Goal: Information Seeking & Learning: Find specific fact

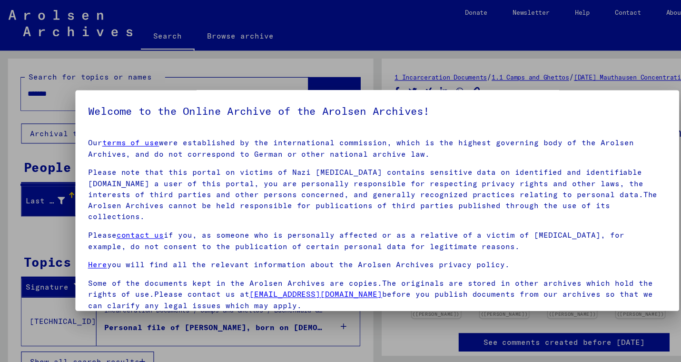
click at [557, 57] on div at bounding box center [340, 181] width 681 height 362
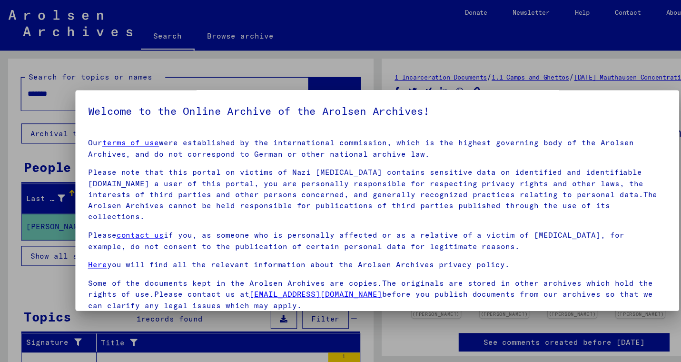
click at [556, 57] on div at bounding box center [340, 181] width 681 height 362
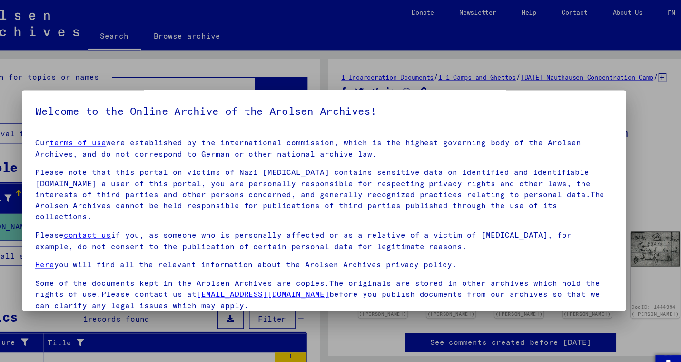
click at [646, 151] on div at bounding box center [340, 181] width 681 height 362
click at [623, 158] on div at bounding box center [340, 181] width 681 height 362
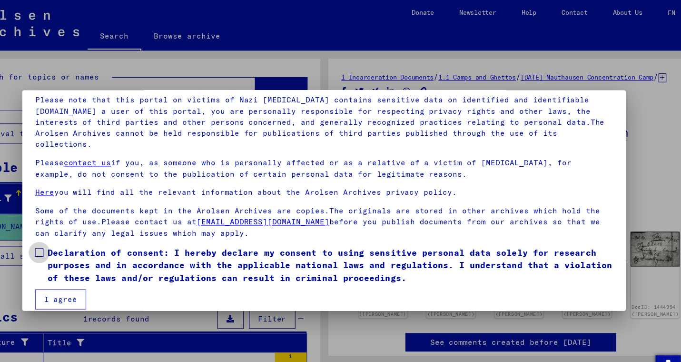
click at [87, 224] on span at bounding box center [84, 228] width 8 height 8
click at [94, 261] on button "I agree" at bounding box center [103, 270] width 46 height 18
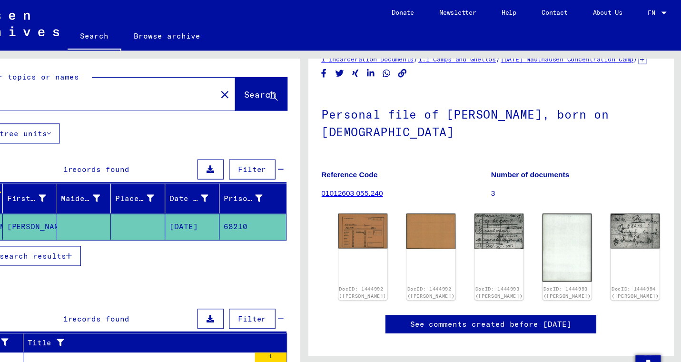
scroll to position [0, 0]
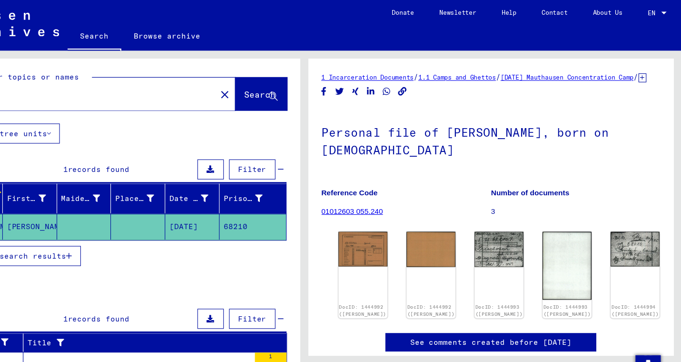
click at [488, 69] on link "1.1 Camps and Ghettos" at bounding box center [479, 69] width 70 height 7
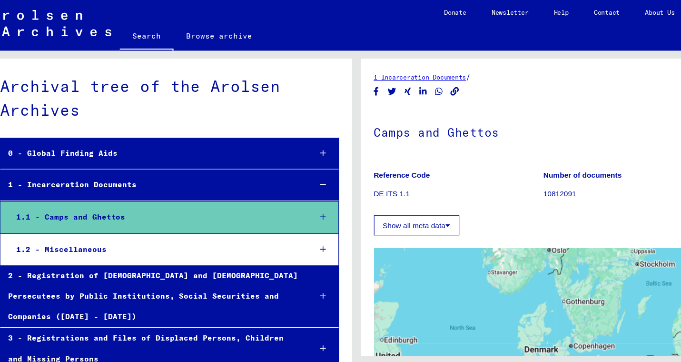
scroll to position [140, 0]
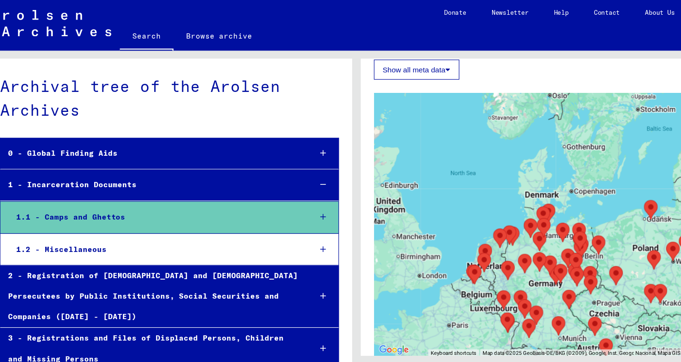
click at [313, 198] on icon at bounding box center [310, 195] width 5 height 7
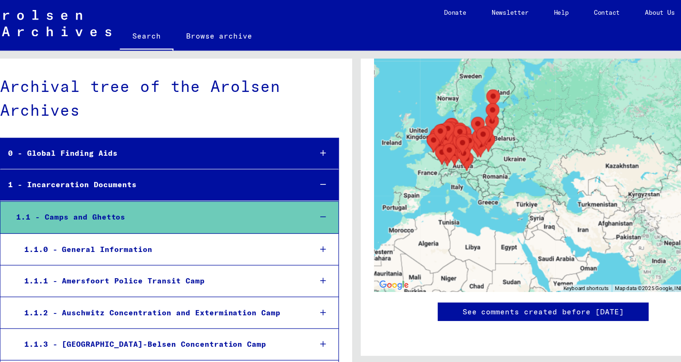
scroll to position [496, 0]
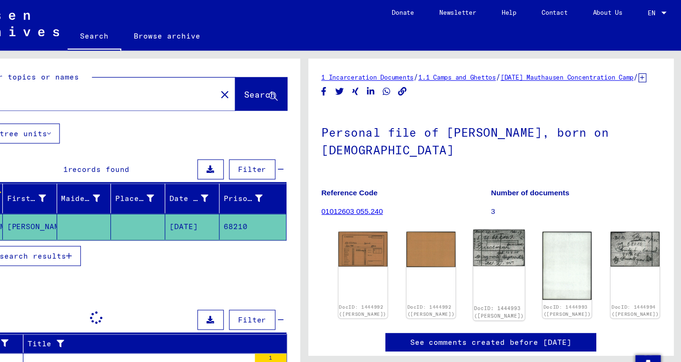
click at [497, 237] on img at bounding box center [517, 223] width 47 height 33
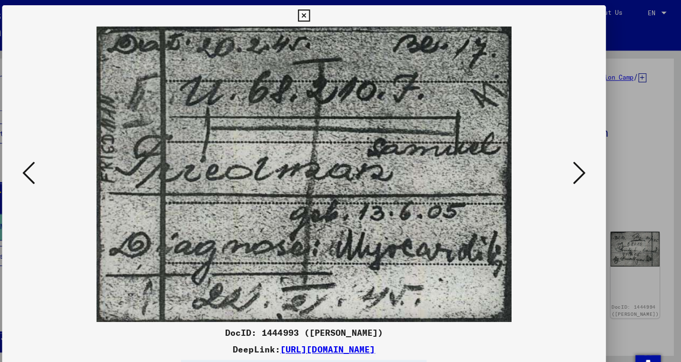
click at [346, 17] on icon at bounding box center [340, 14] width 11 height 11
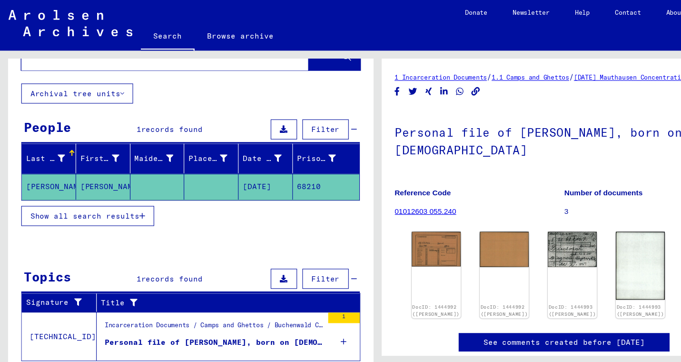
scroll to position [33, 0]
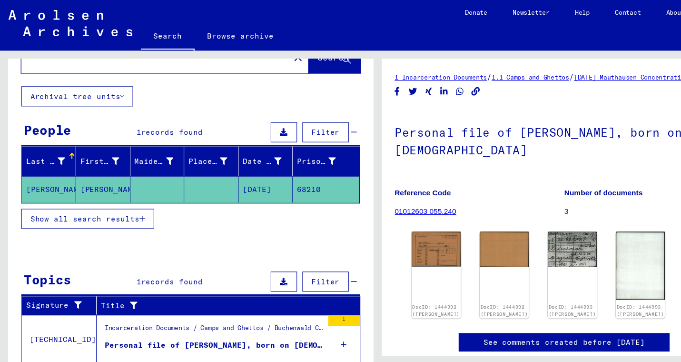
click at [192, 320] on figure "Personal file of [PERSON_NAME], born on [DEMOGRAPHIC_DATA]" at bounding box center [192, 314] width 197 height 14
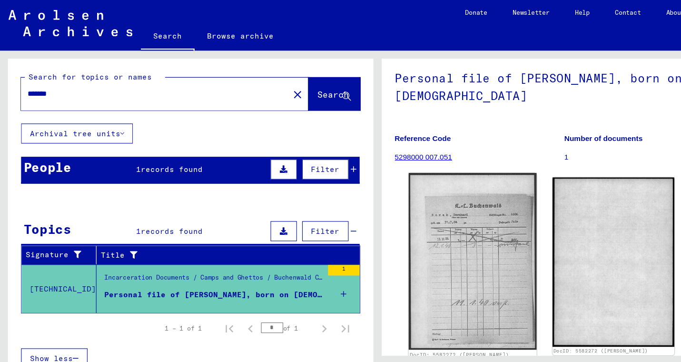
scroll to position [50, 0]
click at [420, 204] on img at bounding box center [427, 235] width 116 height 159
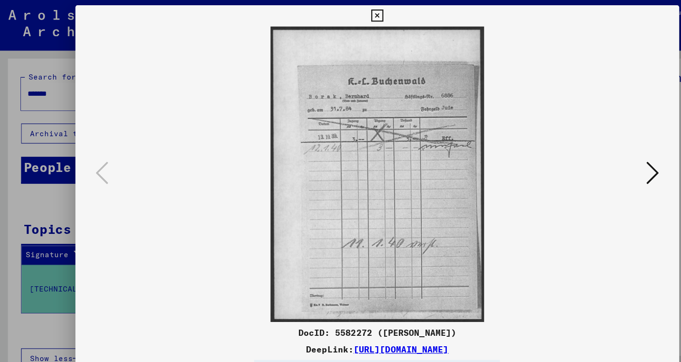
click at [346, 15] on icon at bounding box center [340, 14] width 11 height 11
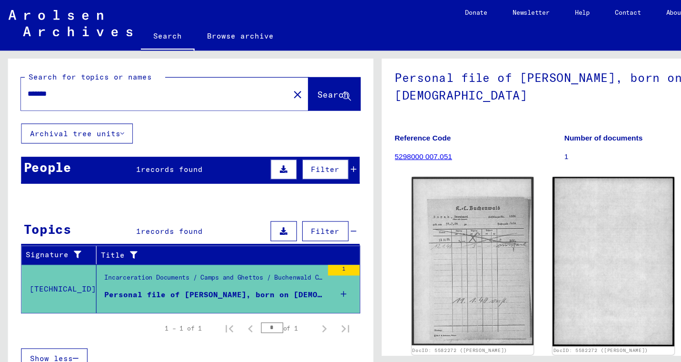
click at [113, 89] on input "*******" at bounding box center [140, 85] width 231 height 10
type input "**********"
click at [288, 88] on span "Search" at bounding box center [301, 85] width 29 height 10
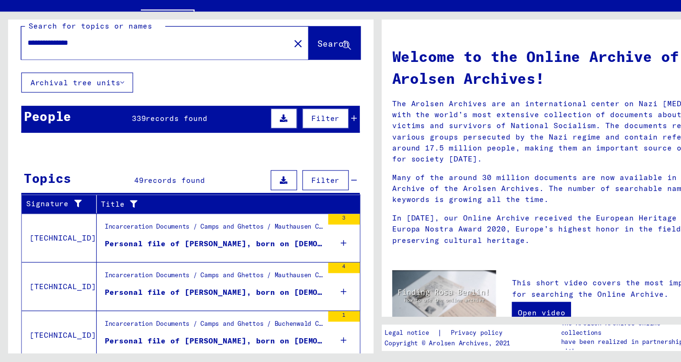
scroll to position [10, 0]
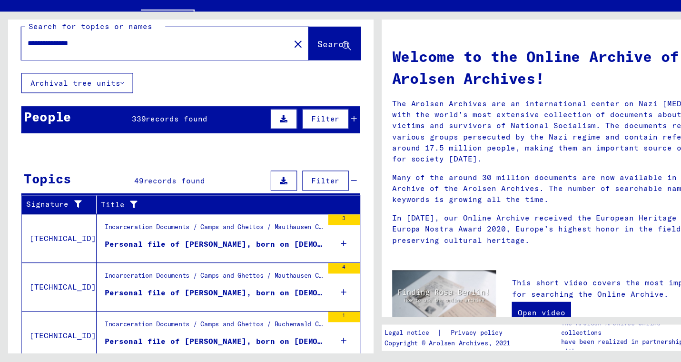
click at [320, 140] on icon at bounding box center [319, 142] width 5 height 7
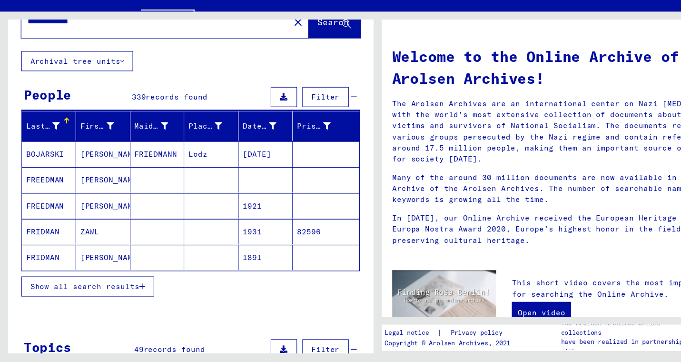
scroll to position [71, 0]
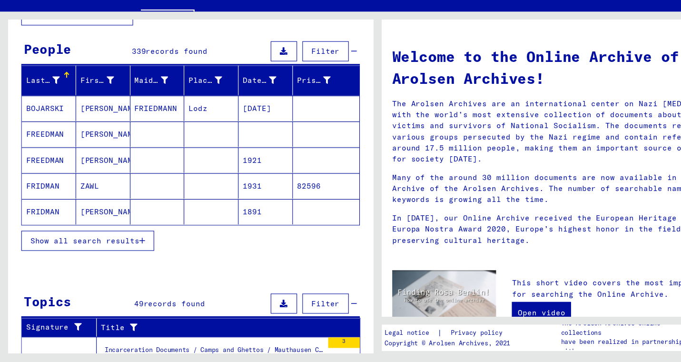
click at [104, 259] on button "Show all search results" at bounding box center [79, 252] width 120 height 18
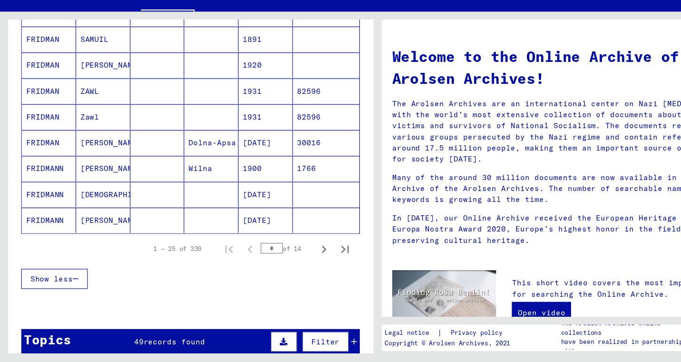
scroll to position [587, 0]
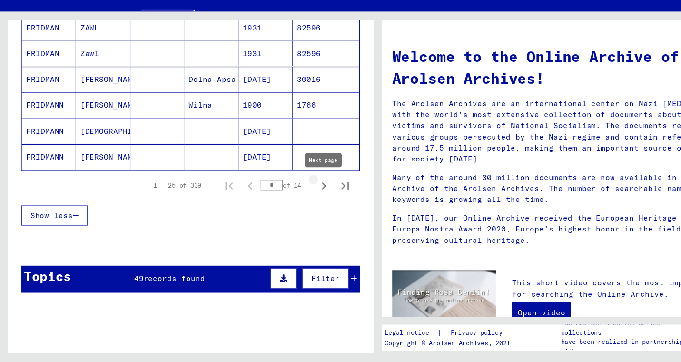
click at [288, 205] on icon "Next page" at bounding box center [292, 202] width 13 height 13
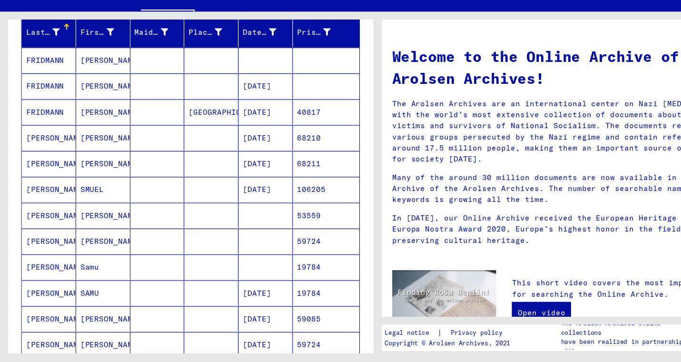
scroll to position [107, 0]
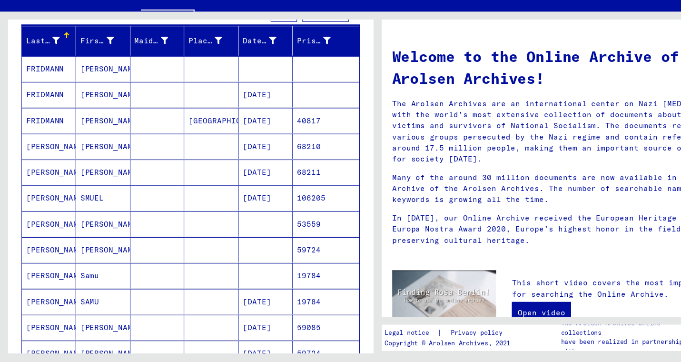
click at [99, 194] on mat-cell "[PERSON_NAME]" at bounding box center [93, 190] width 49 height 23
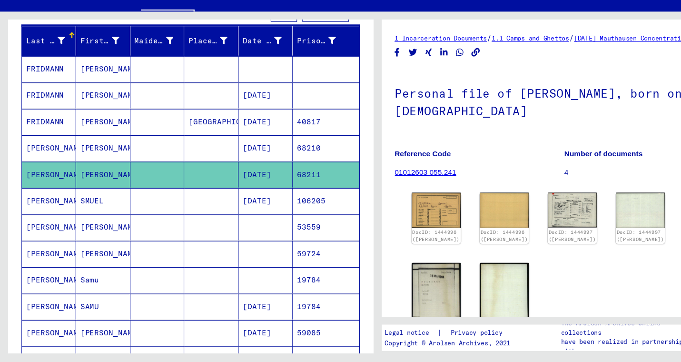
click at [97, 127] on mat-cell "[PERSON_NAME]" at bounding box center [93, 120] width 49 height 23
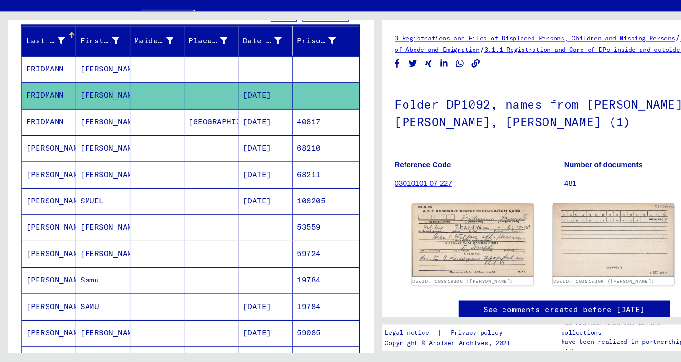
click at [95, 171] on mat-cell "[PERSON_NAME]" at bounding box center [93, 168] width 49 height 23
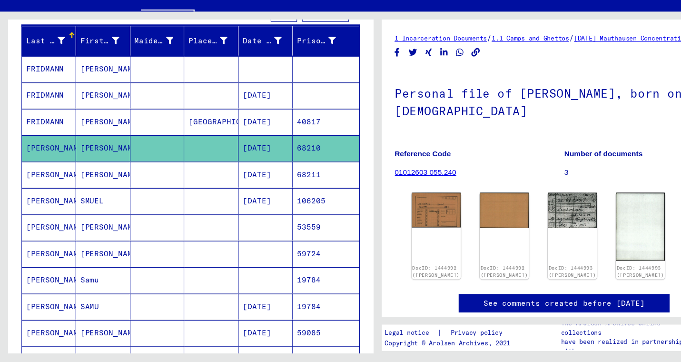
click at [86, 193] on mat-cell "[PERSON_NAME]" at bounding box center [93, 192] width 49 height 23
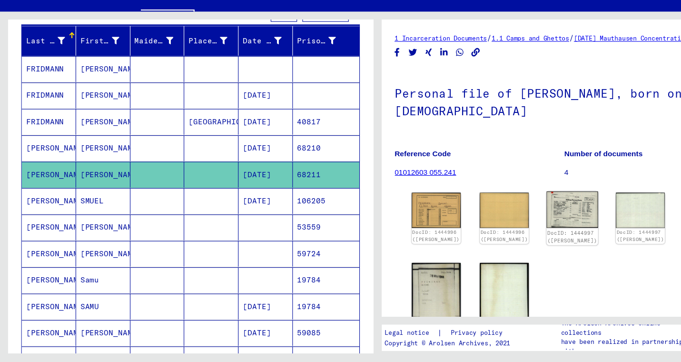
click at [494, 229] on img at bounding box center [517, 224] width 47 height 33
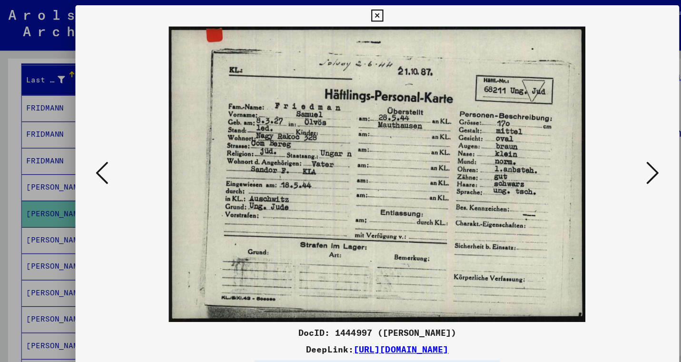
click at [346, 13] on icon at bounding box center [340, 14] width 11 height 11
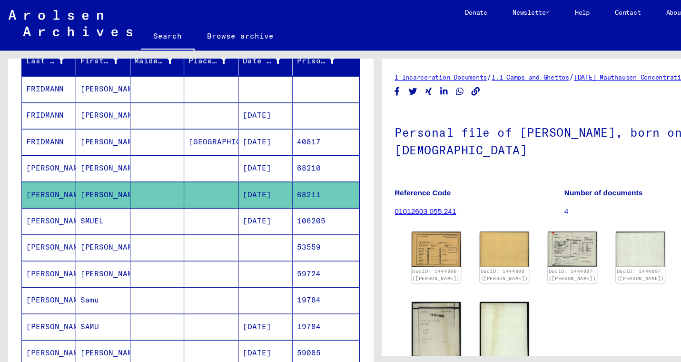
scroll to position [125, 0]
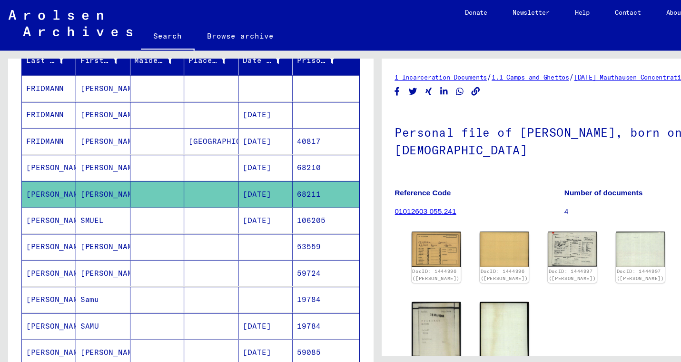
click at [104, 229] on mat-cell "[PERSON_NAME]" at bounding box center [93, 222] width 49 height 23
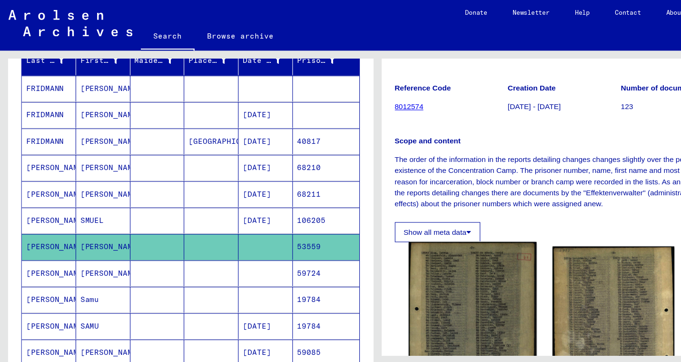
scroll to position [115, 0]
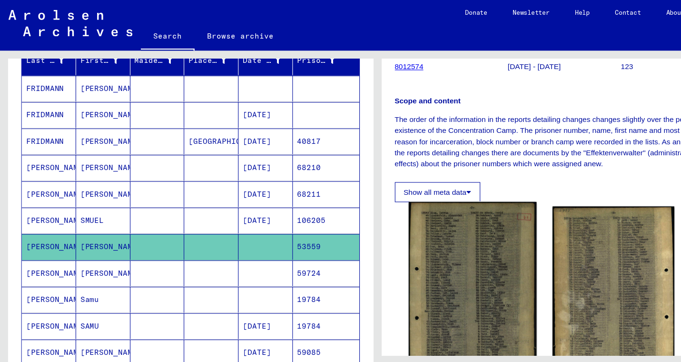
click at [448, 247] on img at bounding box center [427, 263] width 116 height 163
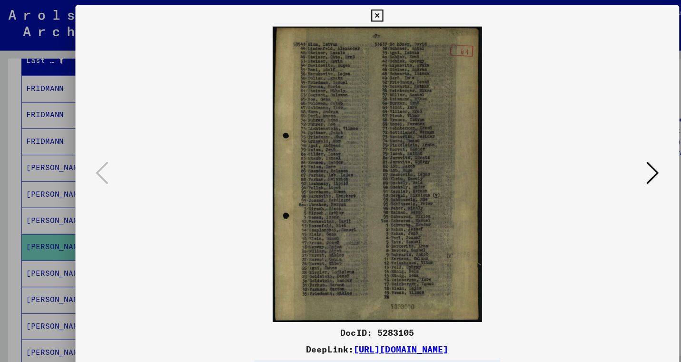
click at [346, 17] on icon at bounding box center [340, 14] width 11 height 11
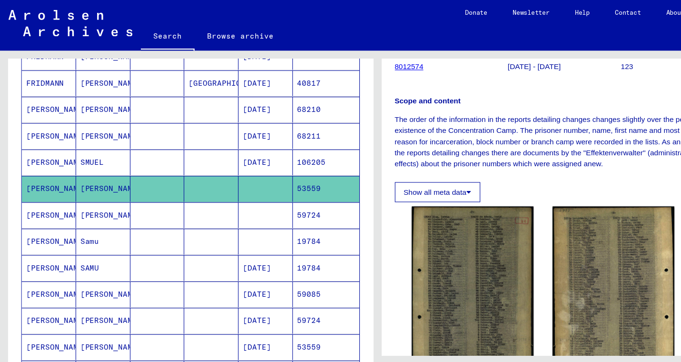
scroll to position [180, 0]
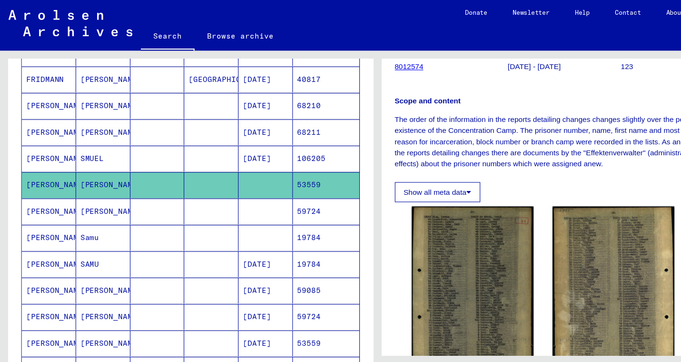
click at [93, 196] on mat-cell "[PERSON_NAME]" at bounding box center [93, 190] width 49 height 23
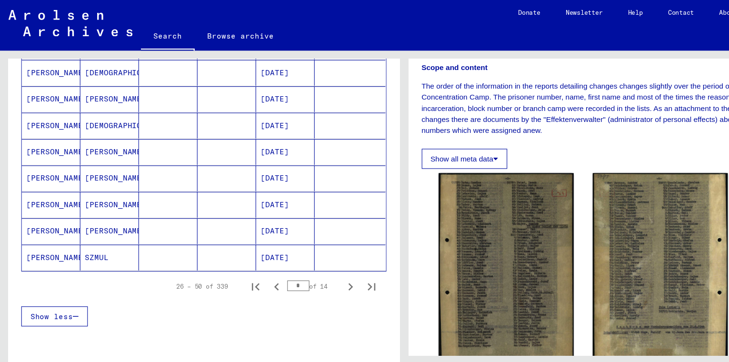
scroll to position [546, 0]
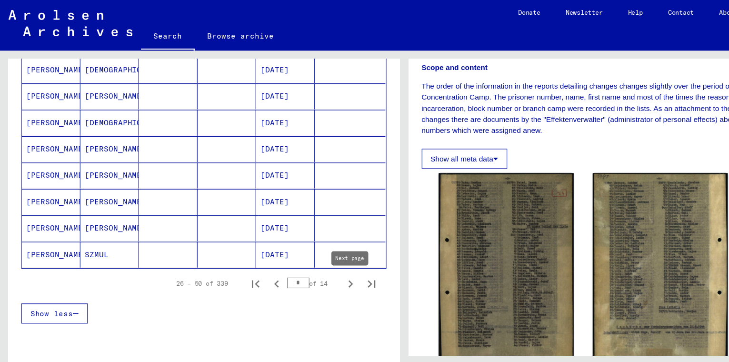
click at [321, 259] on icon "Next page" at bounding box center [315, 255] width 13 height 13
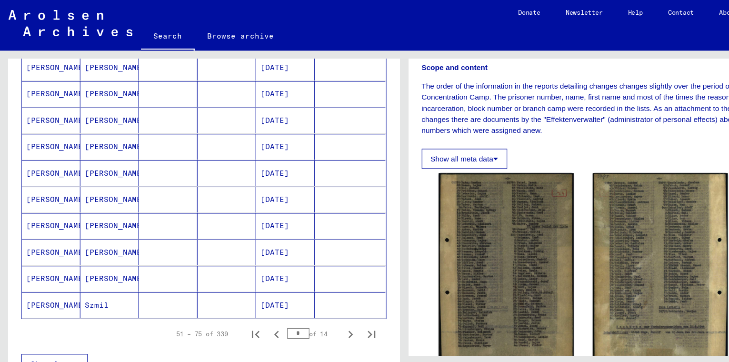
scroll to position [500, 0]
click at [106, 160] on mat-cell "[PERSON_NAME]" at bounding box center [98, 156] width 53 height 23
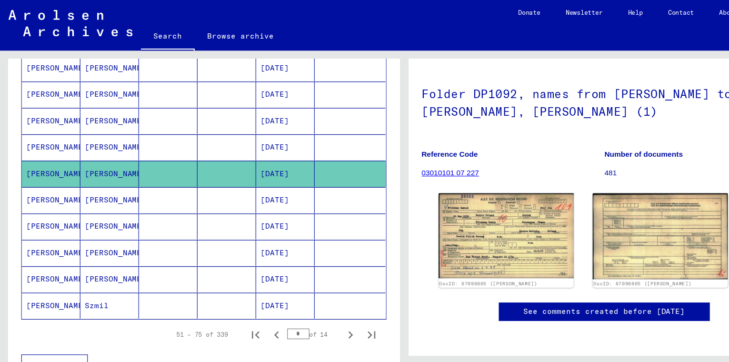
scroll to position [54, 0]
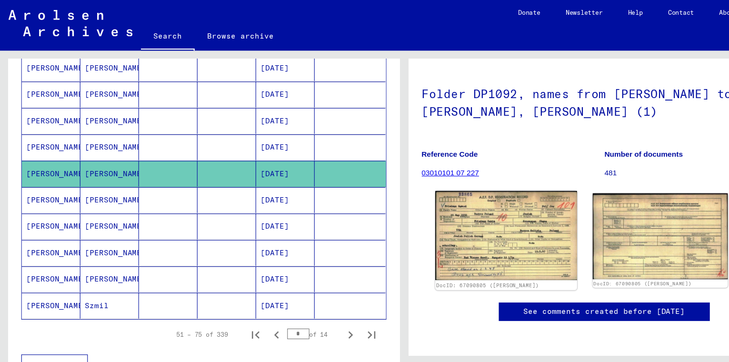
click at [454, 196] on img at bounding box center [456, 212] width 128 height 80
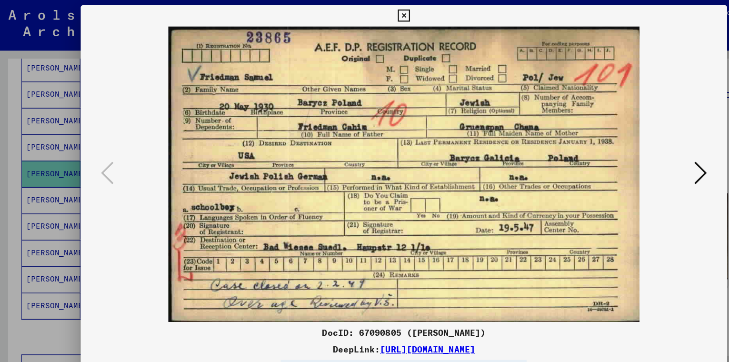
click at [635, 157] on icon at bounding box center [632, 156] width 11 height 23
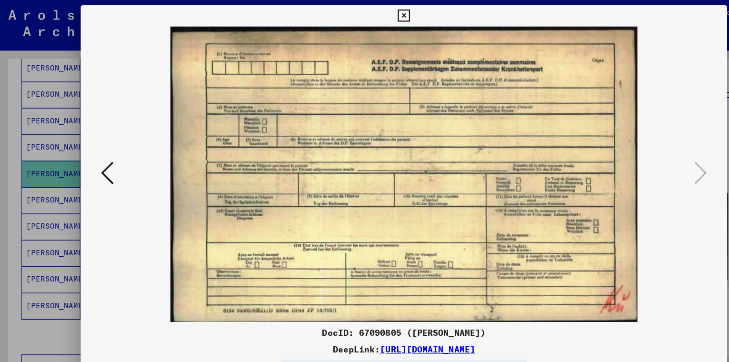
click at [635, 157] on icon at bounding box center [632, 156] width 11 height 23
click at [370, 15] on icon at bounding box center [364, 14] width 11 height 11
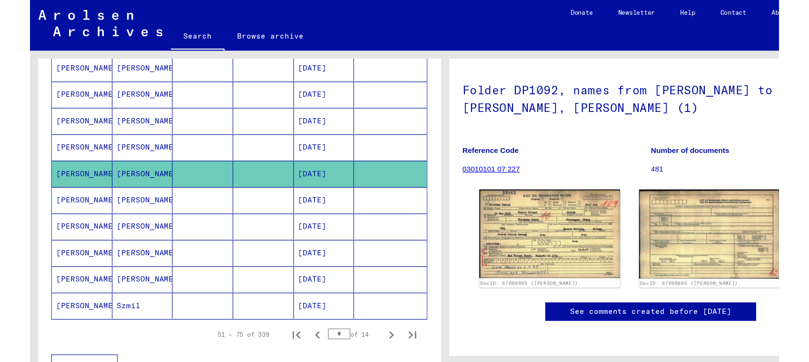
scroll to position [106, 0]
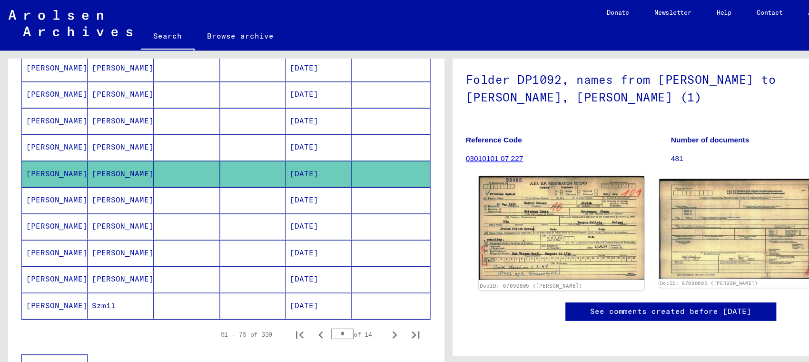
click at [517, 159] on img at bounding box center [506, 205] width 149 height 93
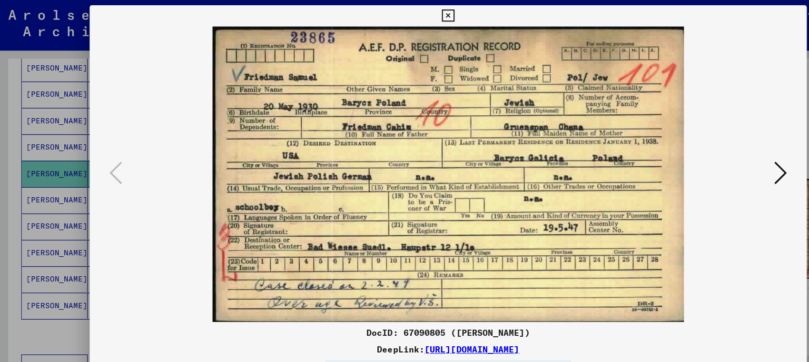
click at [417, 318] on link "[URL][DOMAIN_NAME]" at bounding box center [426, 315] width 86 height 10
click at [67, 95] on div at bounding box center [404, 181] width 809 height 362
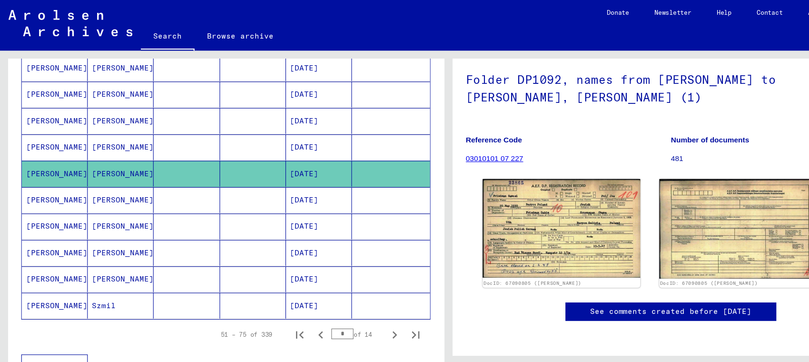
click at [110, 179] on mat-cell "[PERSON_NAME]" at bounding box center [109, 180] width 60 height 23
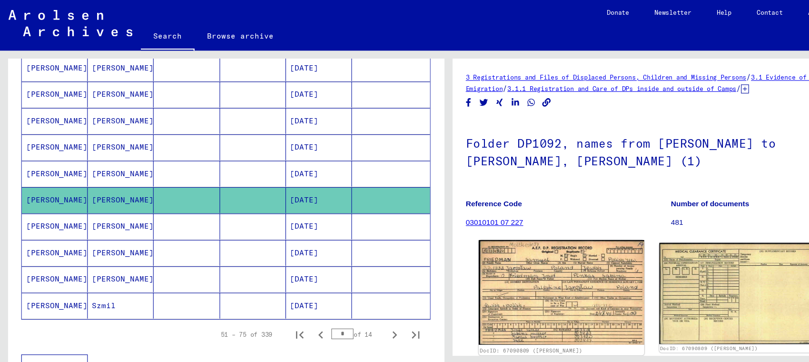
click at [494, 247] on img at bounding box center [506, 264] width 149 height 95
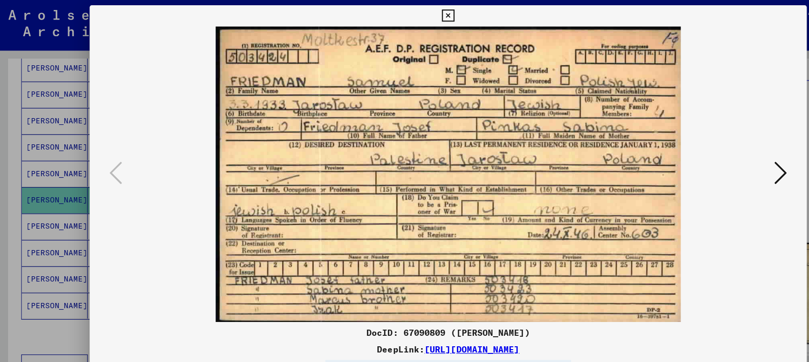
click at [413, 19] on div at bounding box center [404, 14] width 17 height 19
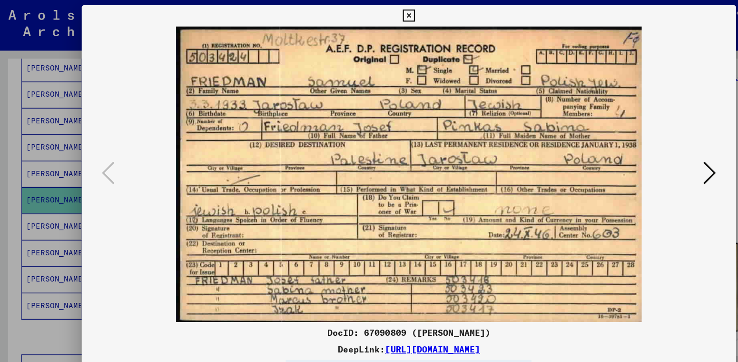
click at [375, 12] on icon at bounding box center [369, 14] width 11 height 11
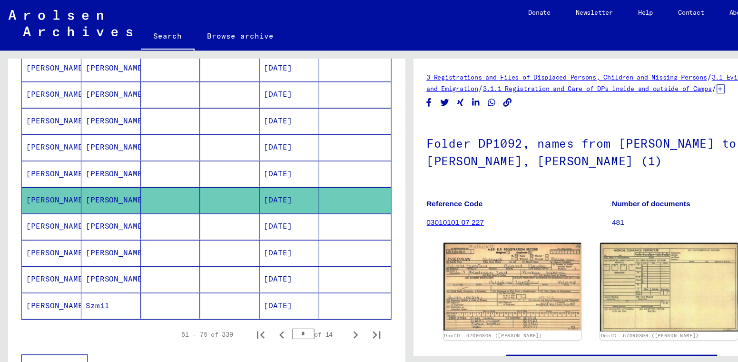
click at [104, 210] on mat-cell "[PERSON_NAME]" at bounding box center [100, 204] width 54 height 23
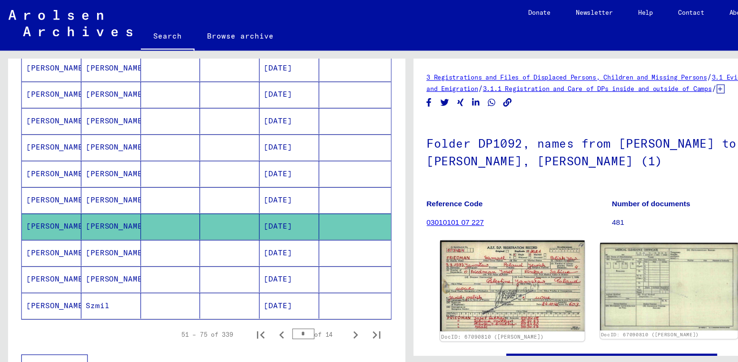
click at [465, 251] on img at bounding box center [462, 258] width 130 height 82
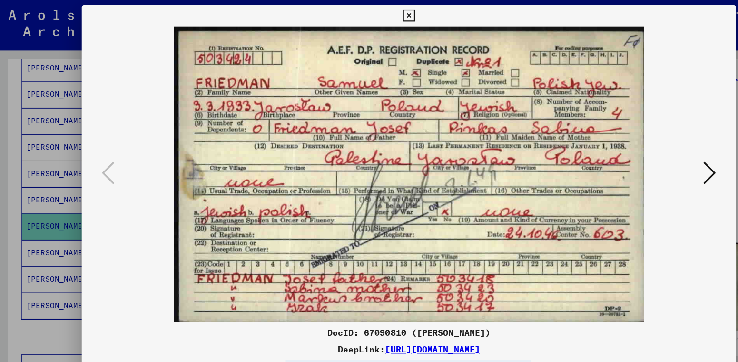
click at [56, 153] on div at bounding box center [369, 181] width 738 height 362
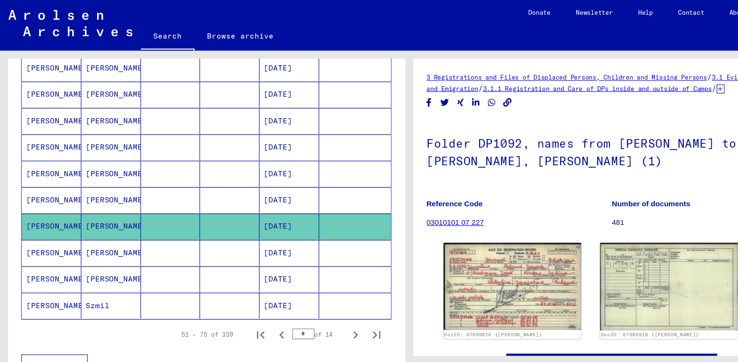
click at [100, 224] on mat-cell "[PERSON_NAME]" at bounding box center [100, 228] width 54 height 23
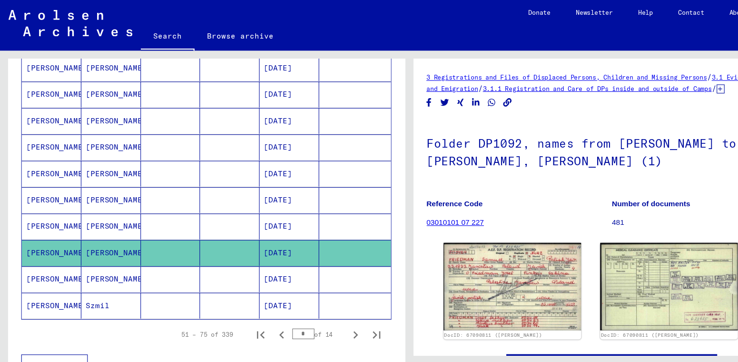
click at [105, 245] on mat-cell "[PERSON_NAME]" at bounding box center [100, 251] width 54 height 23
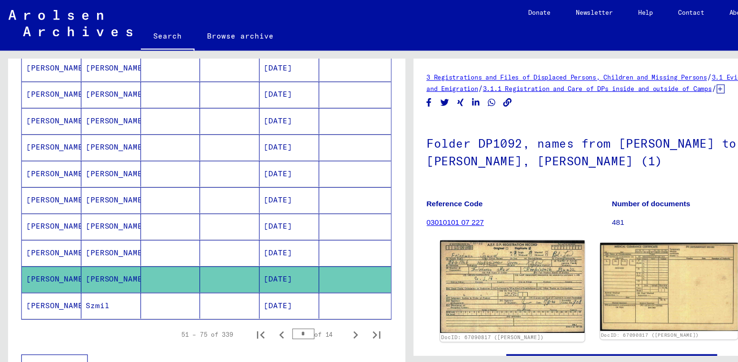
click at [436, 255] on img at bounding box center [462, 258] width 130 height 83
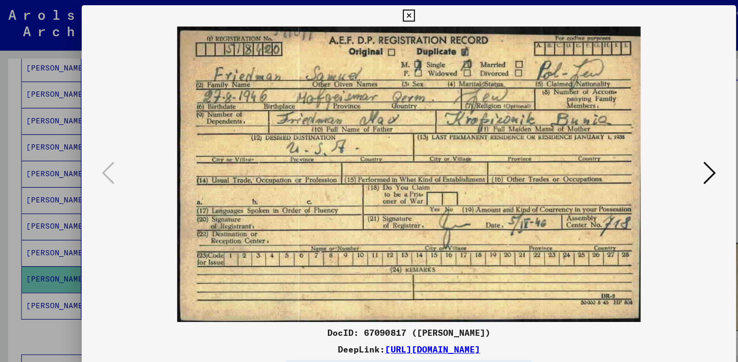
click at [70, 197] on div at bounding box center [369, 181] width 738 height 362
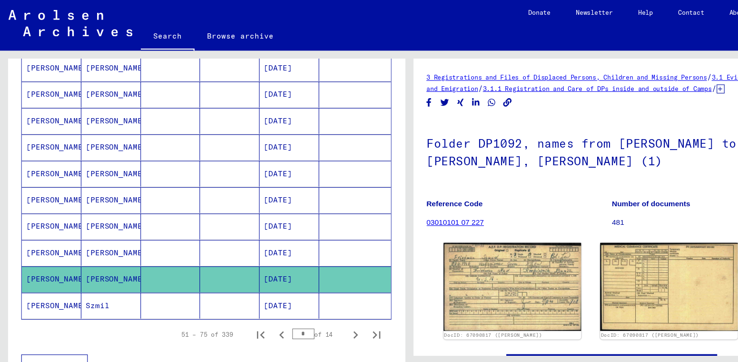
click at [116, 159] on mat-cell "[PERSON_NAME]" at bounding box center [100, 156] width 54 height 23
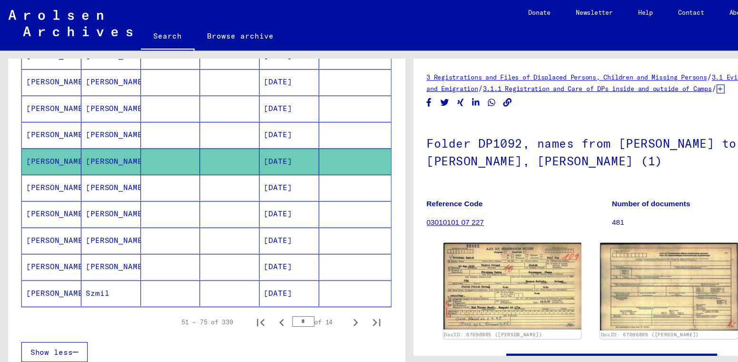
scroll to position [513, 0]
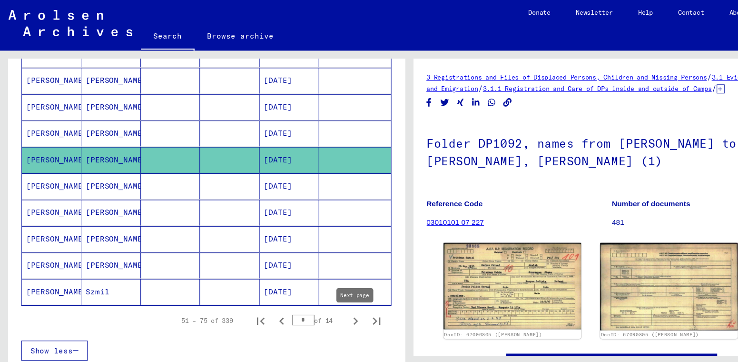
click at [318, 288] on icon "Next page" at bounding box center [320, 289] width 13 height 13
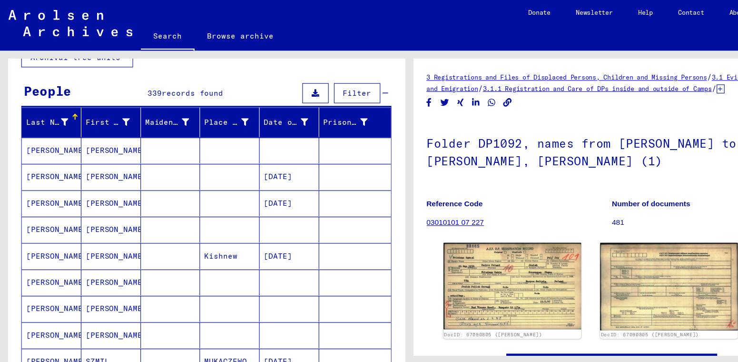
scroll to position [68, 0]
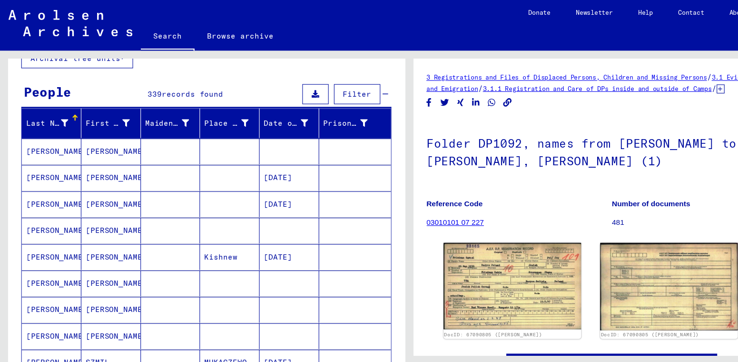
click at [110, 142] on mat-cell "[PERSON_NAME]" at bounding box center [100, 136] width 54 height 23
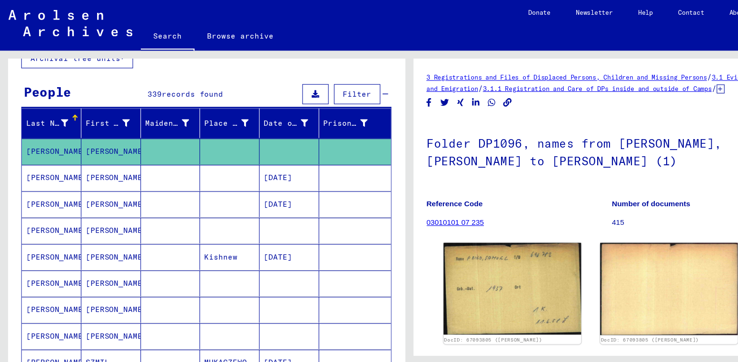
scroll to position [11, 0]
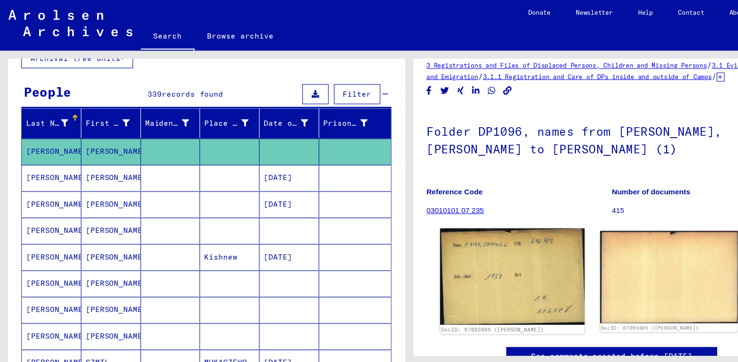
click at [457, 232] on img at bounding box center [462, 249] width 130 height 87
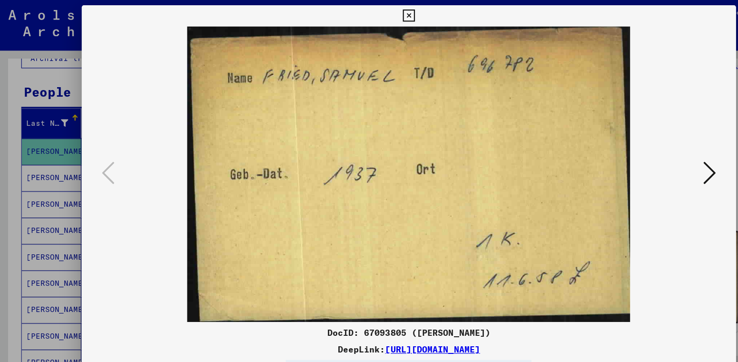
click at [590, 136] on img at bounding box center [369, 157] width 526 height 267
click at [15, 160] on div at bounding box center [369, 181] width 738 height 362
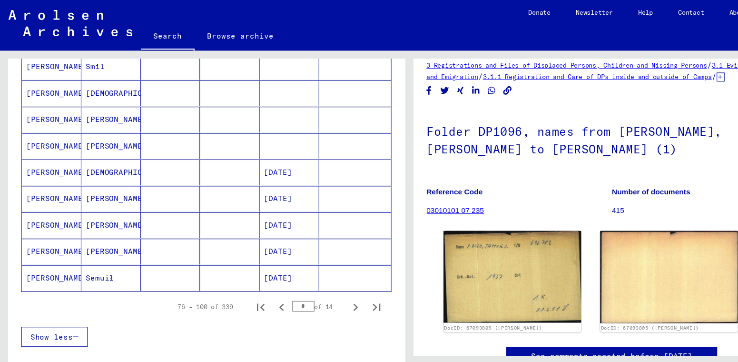
scroll to position [526, 0]
click at [320, 276] on icon "Next page" at bounding box center [320, 276] width 13 height 13
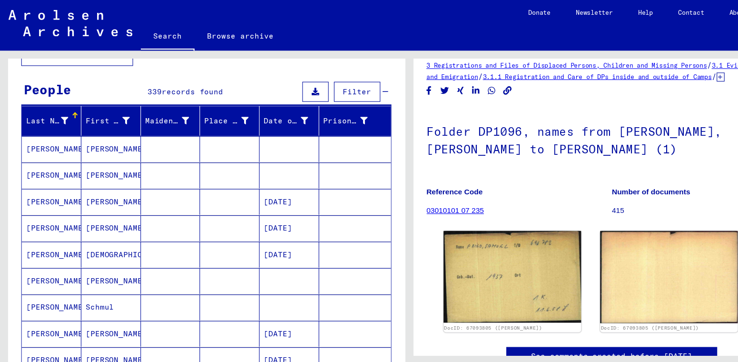
scroll to position [70, 0]
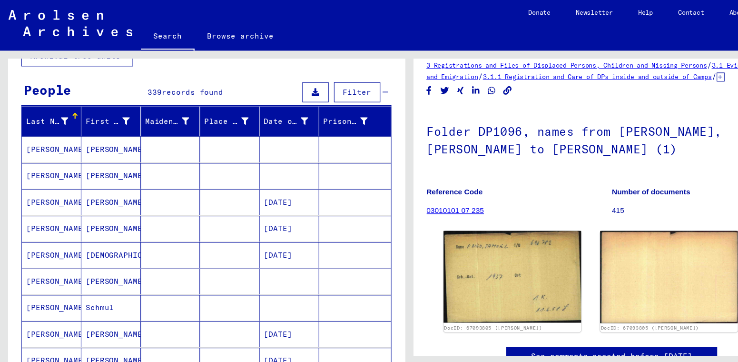
click at [141, 138] on mat-cell at bounding box center [154, 134] width 54 height 23
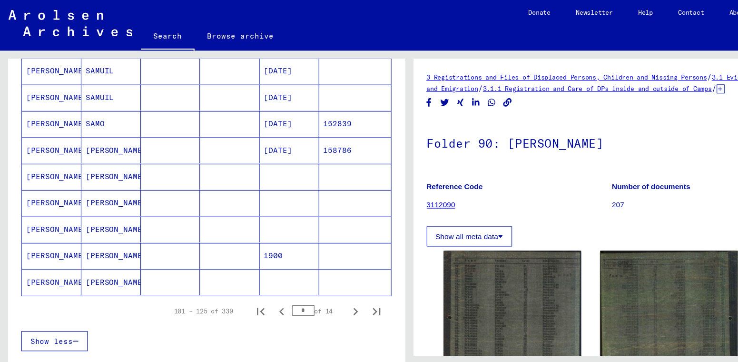
scroll to position [531, 0]
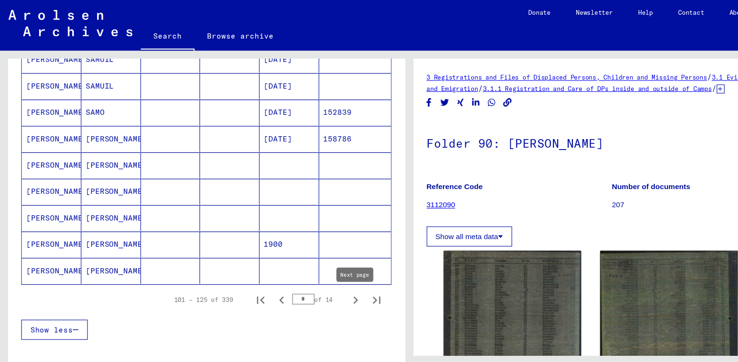
click at [320, 273] on icon "Next page" at bounding box center [321, 271] width 4 height 7
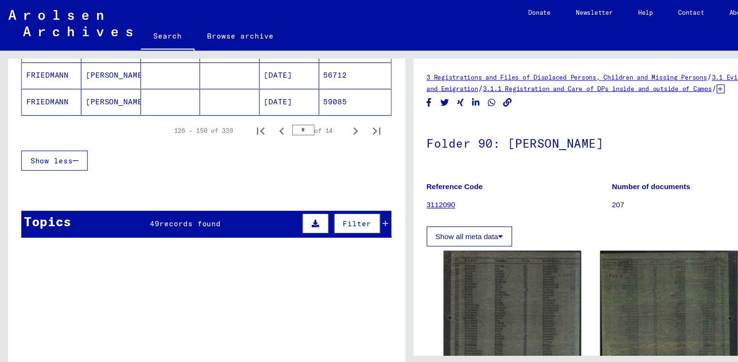
scroll to position [662, 0]
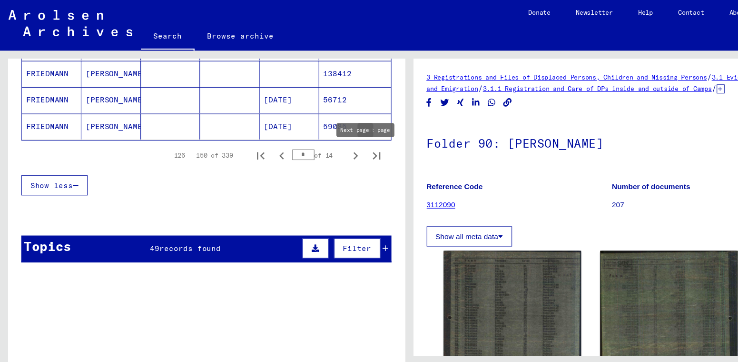
click at [320, 139] on icon "Next page" at bounding box center [320, 140] width 13 height 13
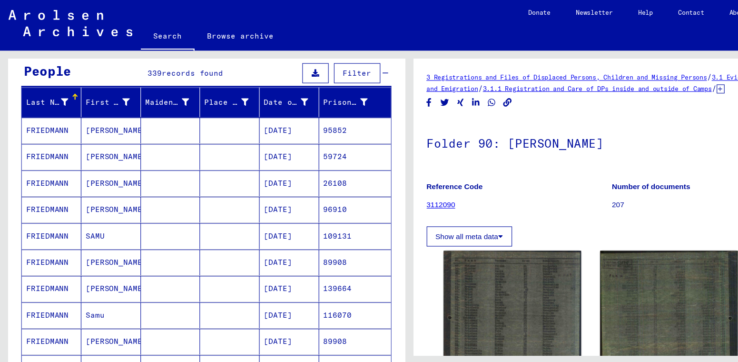
scroll to position [0, 0]
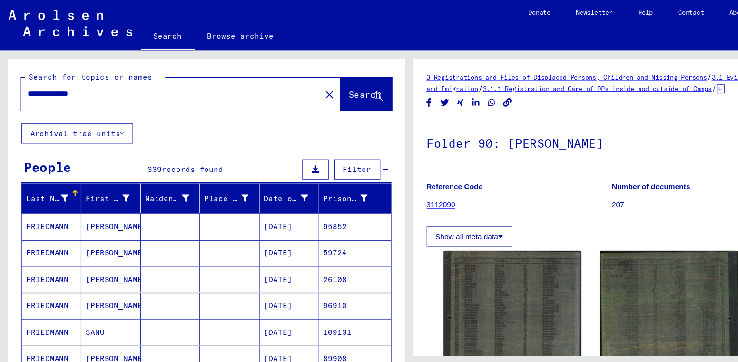
click at [140, 94] on div "**********" at bounding box center [151, 84] width 265 height 21
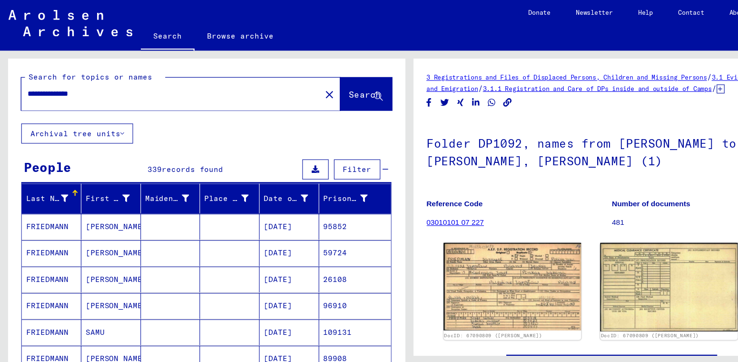
click at [348, 152] on icon at bounding box center [348, 152] width 5 height 7
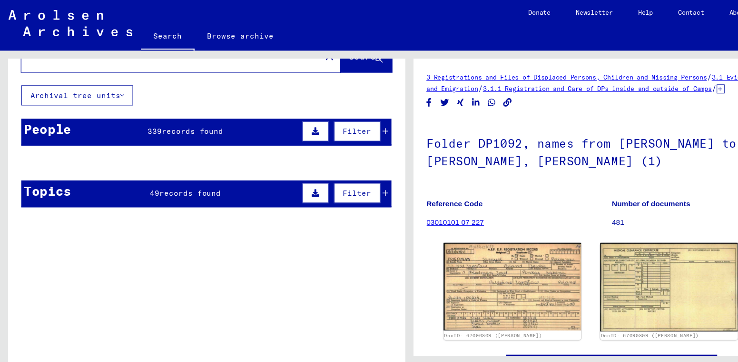
scroll to position [40, 0]
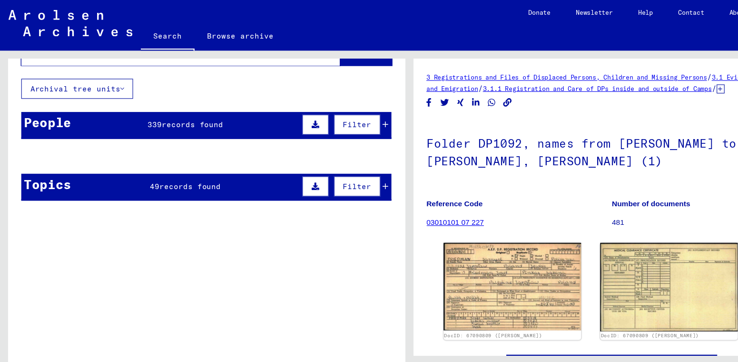
click at [348, 169] on mat-cell "95852" at bounding box center [320, 163] width 65 height 23
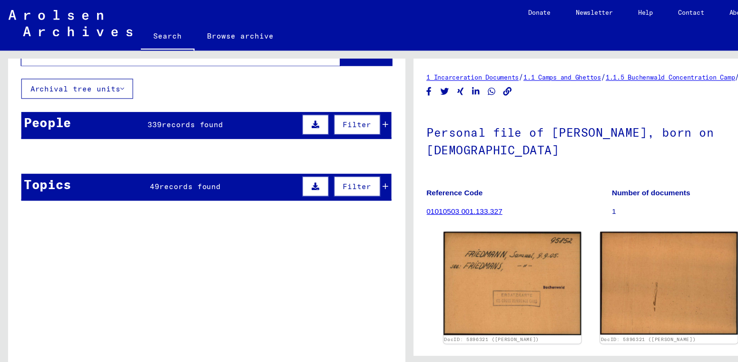
click at [349, 168] on mat-cell "95852" at bounding box center [320, 163] width 65 height 23
click at [180, 171] on mat-cell at bounding box center [207, 163] width 54 height 23
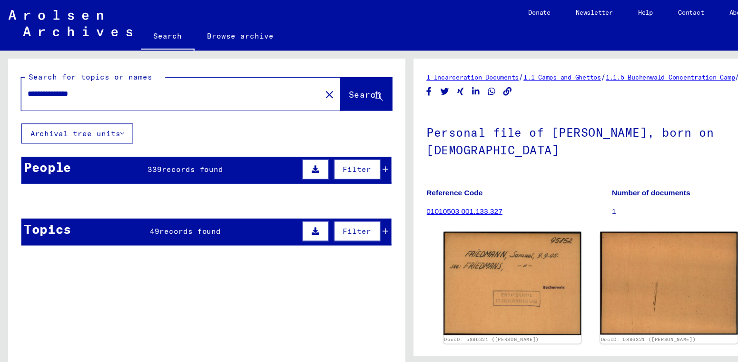
click at [74, 143] on div "People 339 records found Filter" at bounding box center [186, 153] width 334 height 24
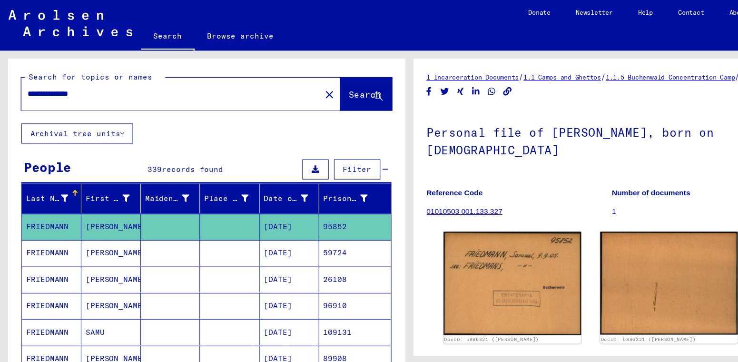
click at [65, 156] on div "People 339 records found Filter" at bounding box center [186, 153] width 334 height 24
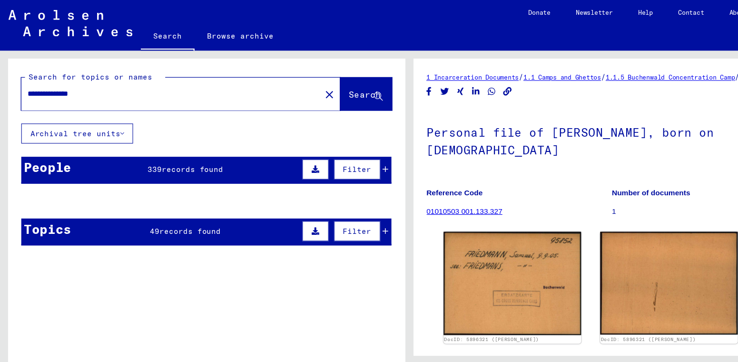
click at [64, 205] on mat-cell "FRIEDMANN" at bounding box center [47, 204] width 54 height 23
click at [55, 217] on mat-cell "FRIEDMANN" at bounding box center [47, 228] width 54 height 23
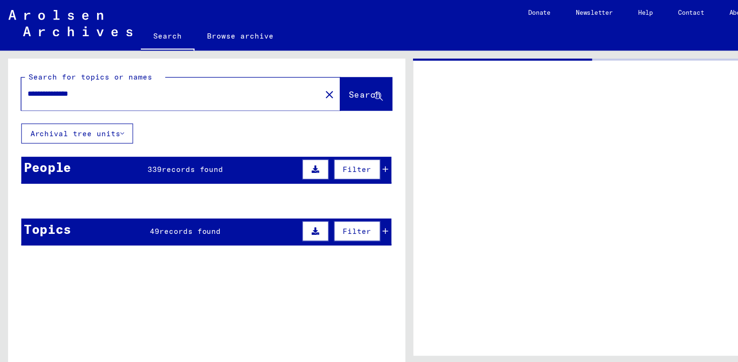
click at [55, 217] on mat-cell "FRIEDMANN" at bounding box center [47, 228] width 54 height 23
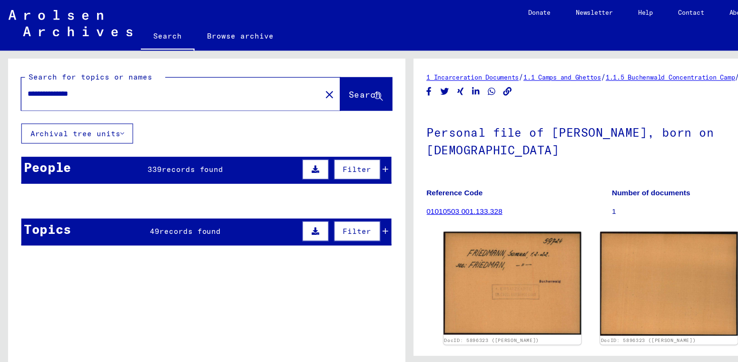
click at [327, 87] on span "Search" at bounding box center [329, 85] width 29 height 10
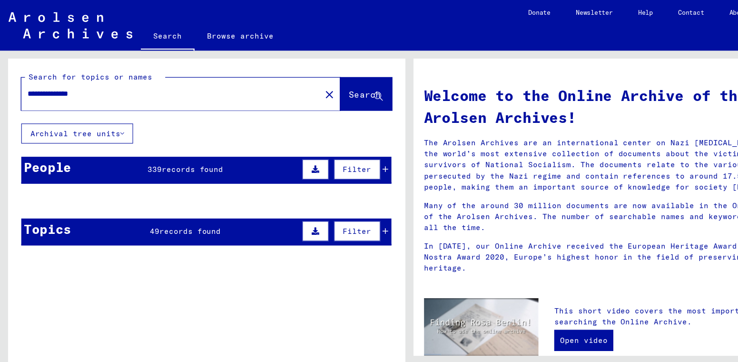
click at [327, 87] on span "Search" at bounding box center [329, 85] width 29 height 10
click at [345, 153] on div "Filter" at bounding box center [310, 152] width 80 height 23
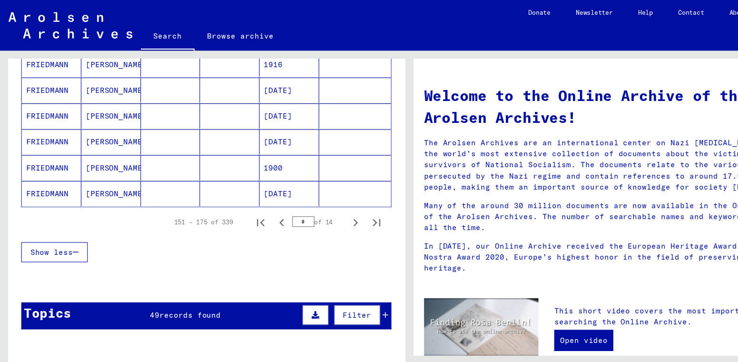
scroll to position [592, 0]
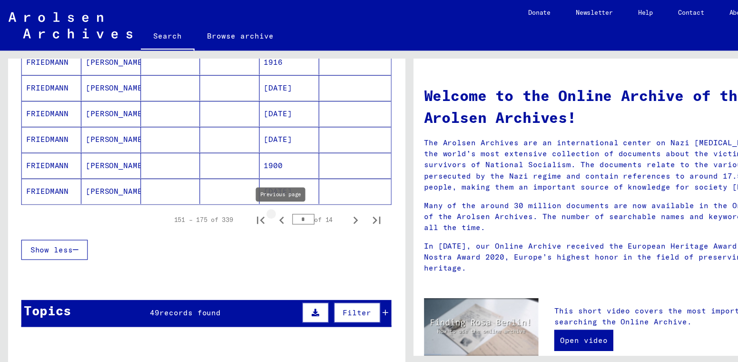
click at [258, 198] on icon "Previous page" at bounding box center [254, 198] width 13 height 13
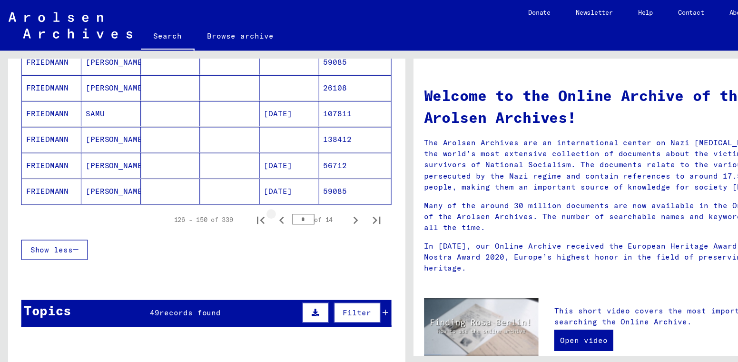
click at [258, 198] on icon "Previous page" at bounding box center [254, 198] width 13 height 13
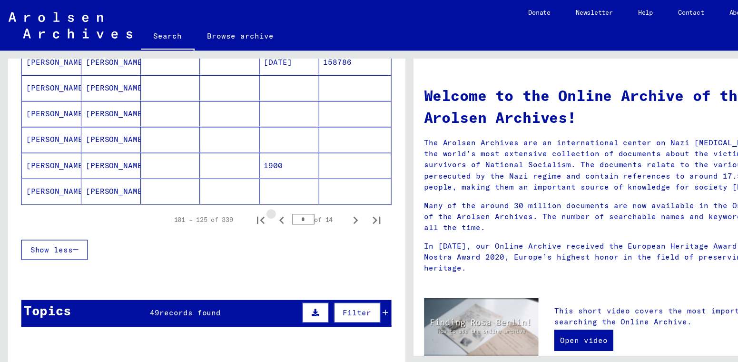
click at [258, 198] on icon "Previous page" at bounding box center [254, 198] width 13 height 13
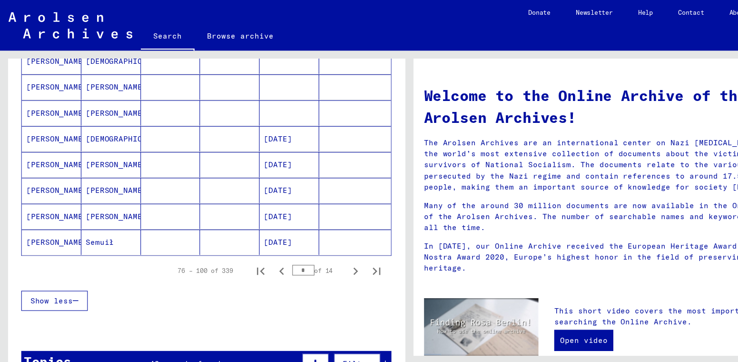
scroll to position [588, 0]
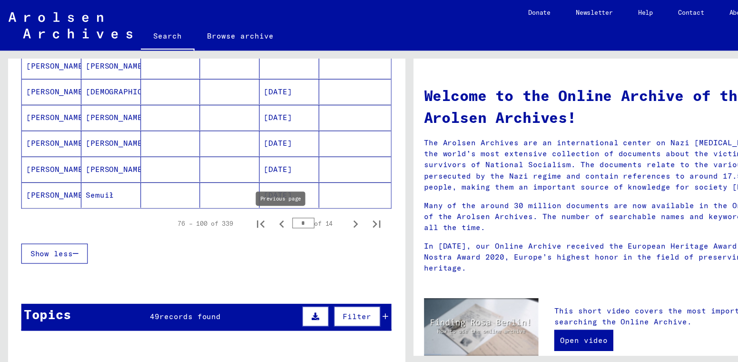
click at [254, 202] on icon "Previous page" at bounding box center [254, 202] width 13 height 13
type input "*"
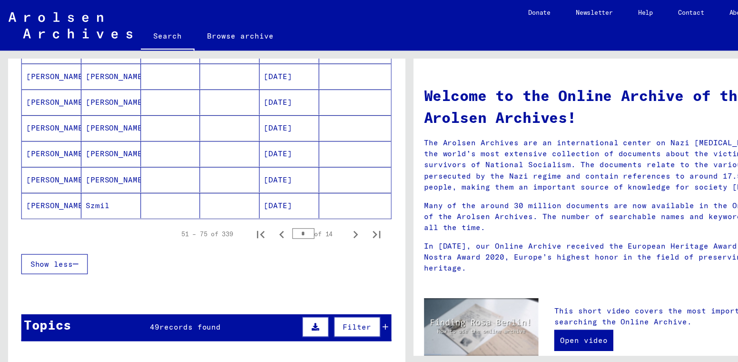
click at [257, 71] on mat-cell "[DATE]" at bounding box center [261, 68] width 54 height 23
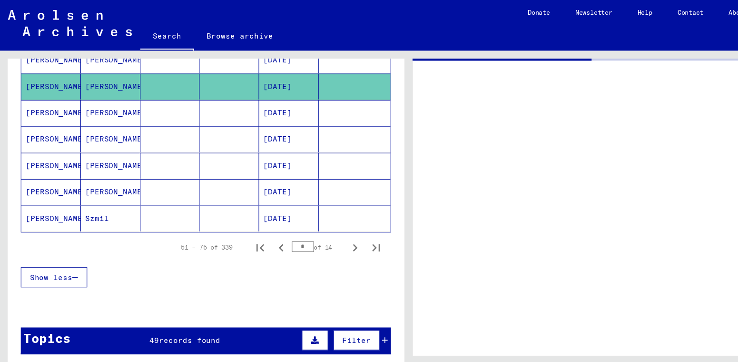
scroll to position [587, 0]
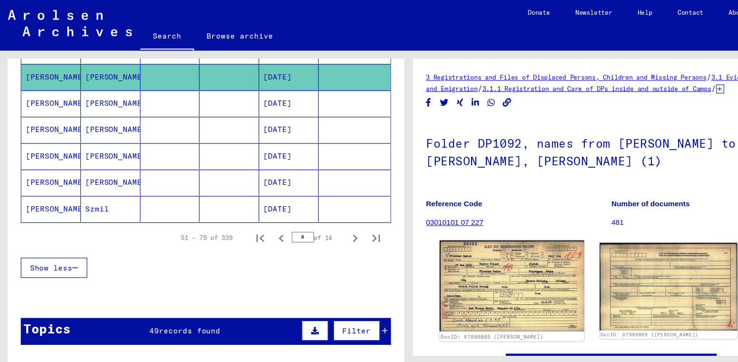
click at [447, 258] on img at bounding box center [462, 258] width 130 height 82
